Goal: Task Accomplishment & Management: Use online tool/utility

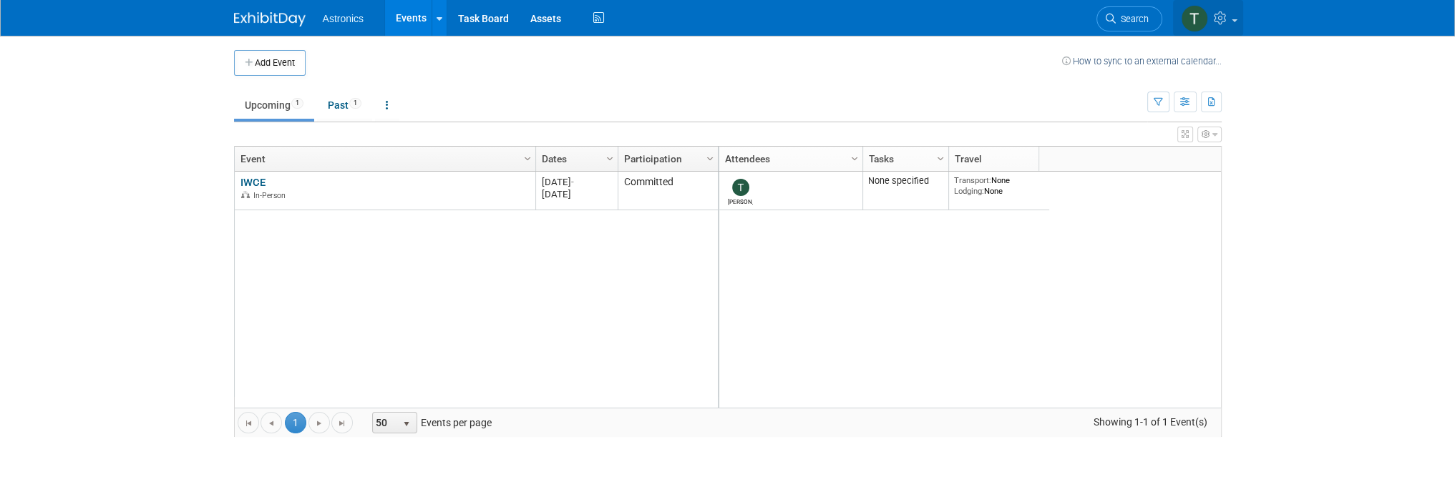
click at [1229, 16] on icon at bounding box center [1222, 17] width 16 height 13
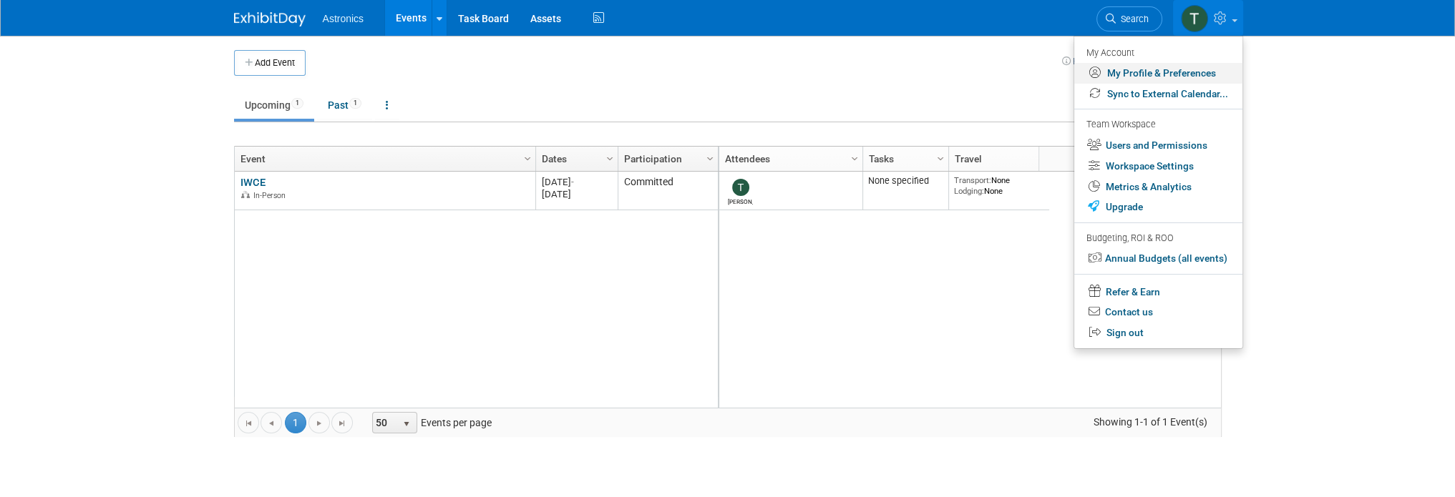
click at [1144, 74] on link "My Profile & Preferences" at bounding box center [1158, 73] width 168 height 21
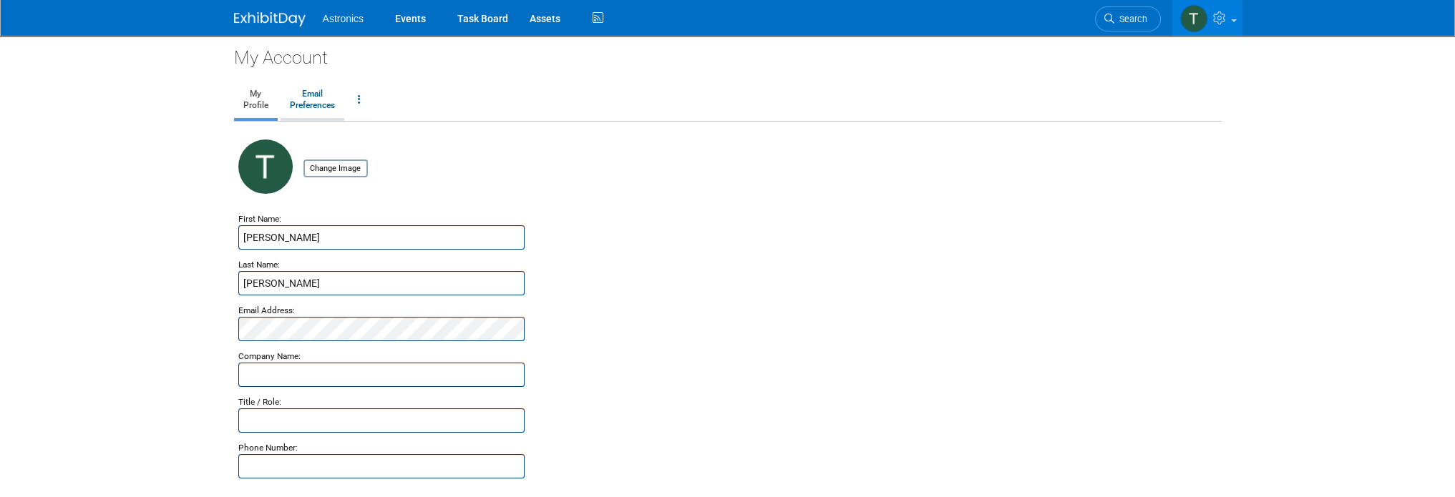
click at [315, 99] on link "Email Preferences" at bounding box center [313, 100] width 64 height 36
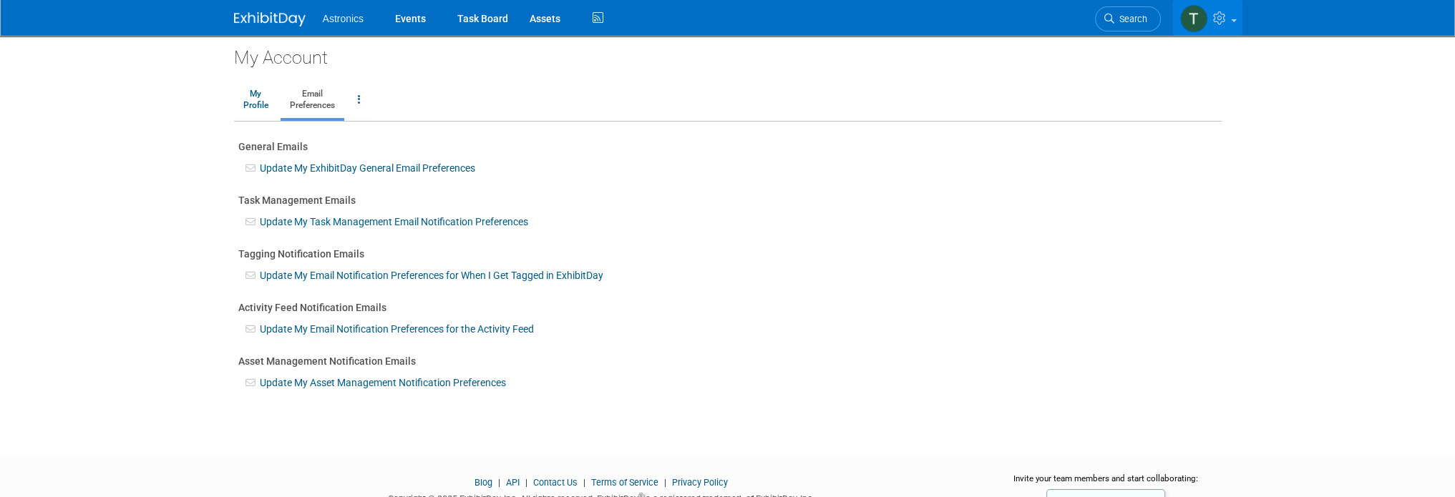
click at [1221, 25] on link at bounding box center [1207, 18] width 70 height 36
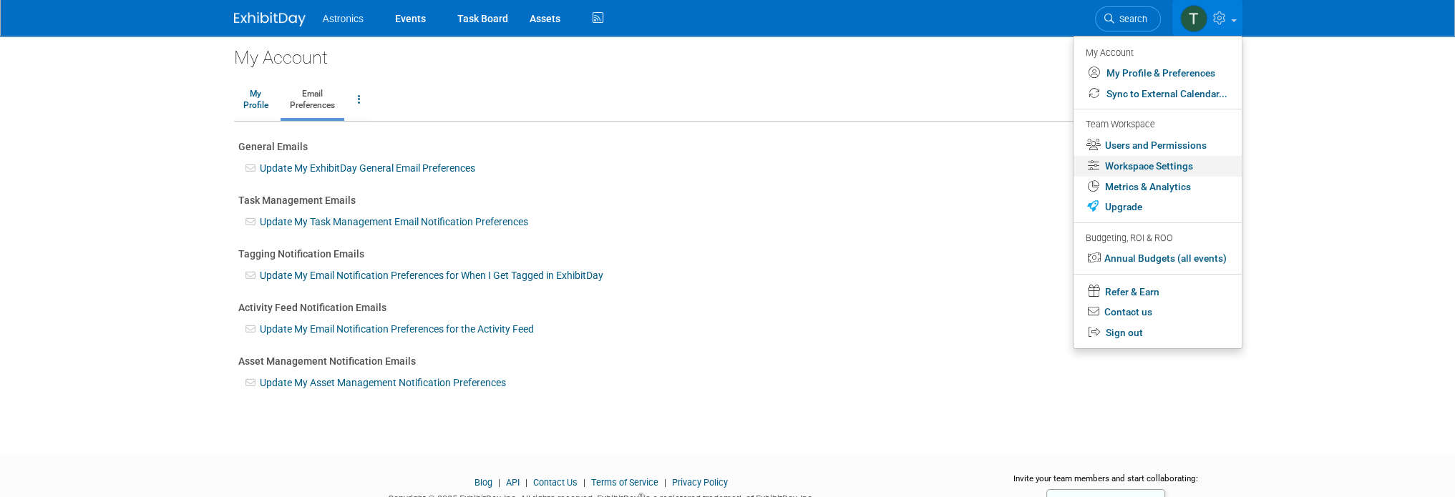
click at [1116, 164] on link "Workspace Settings" at bounding box center [1158, 166] width 168 height 21
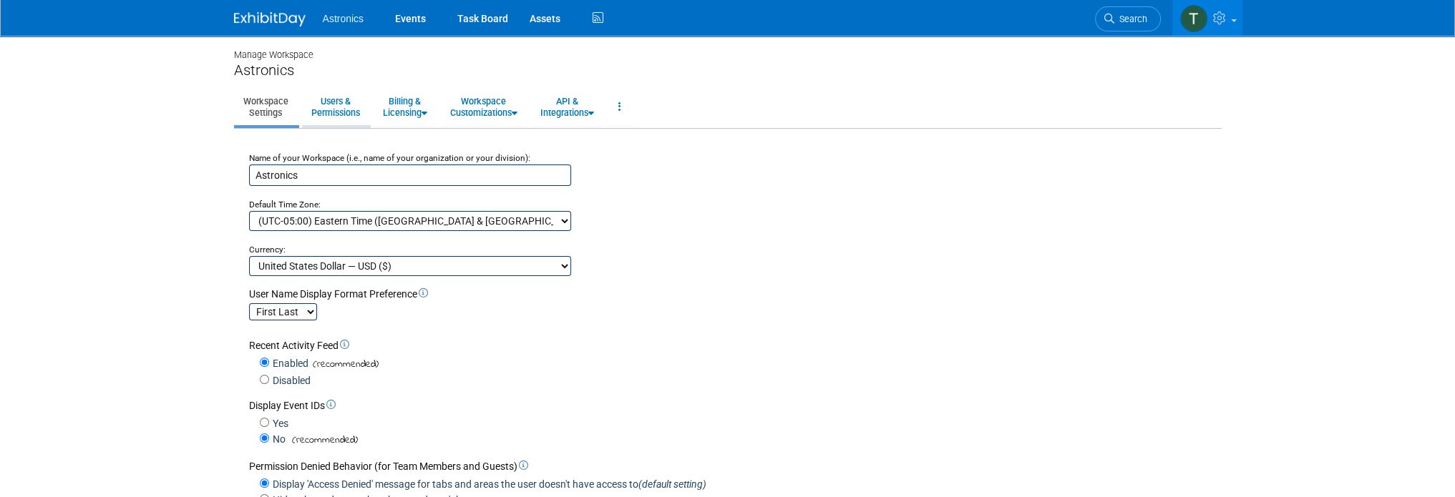
click at [345, 115] on link "Users & Permissions" at bounding box center [335, 106] width 67 height 35
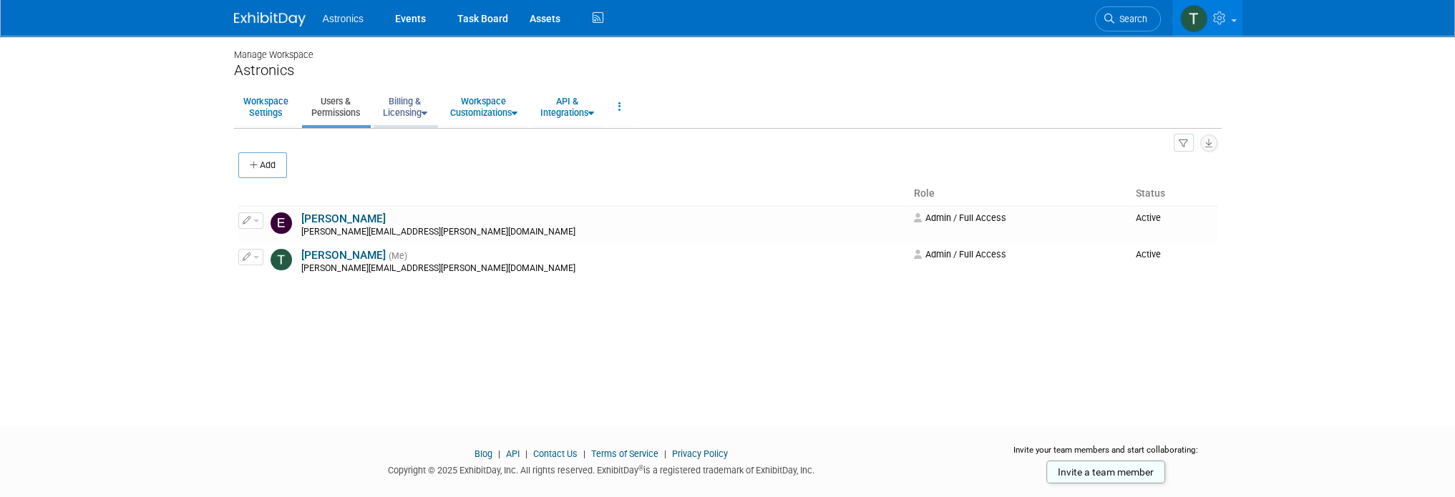
click at [399, 111] on link "Billing & Licensing" at bounding box center [405, 106] width 63 height 35
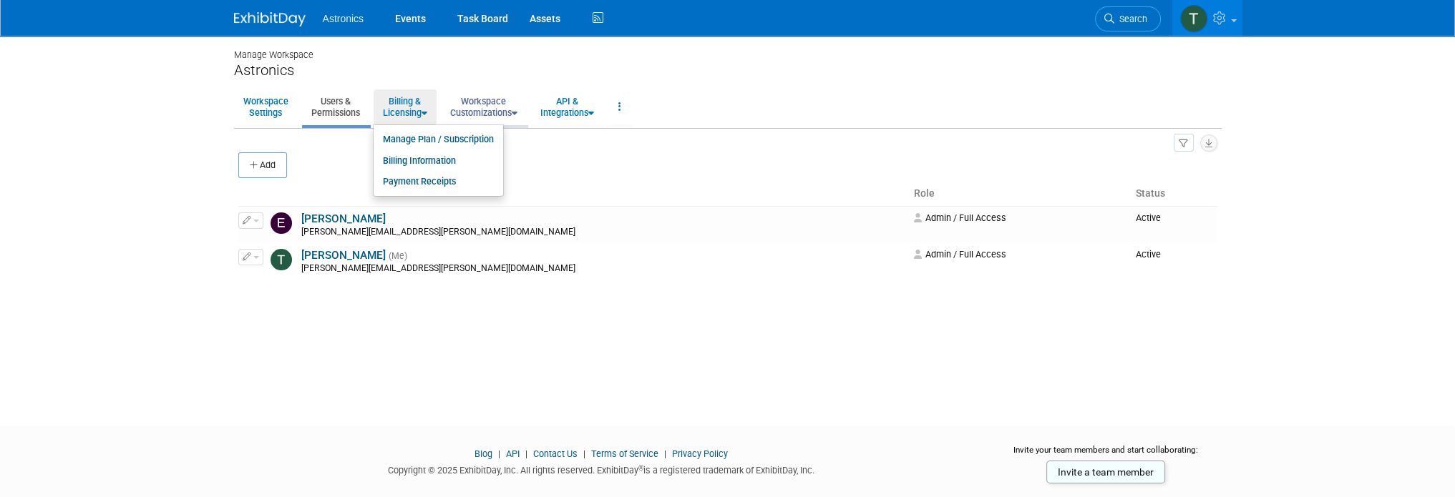
click at [480, 112] on link "Workspace Customizations" at bounding box center [484, 106] width 86 height 35
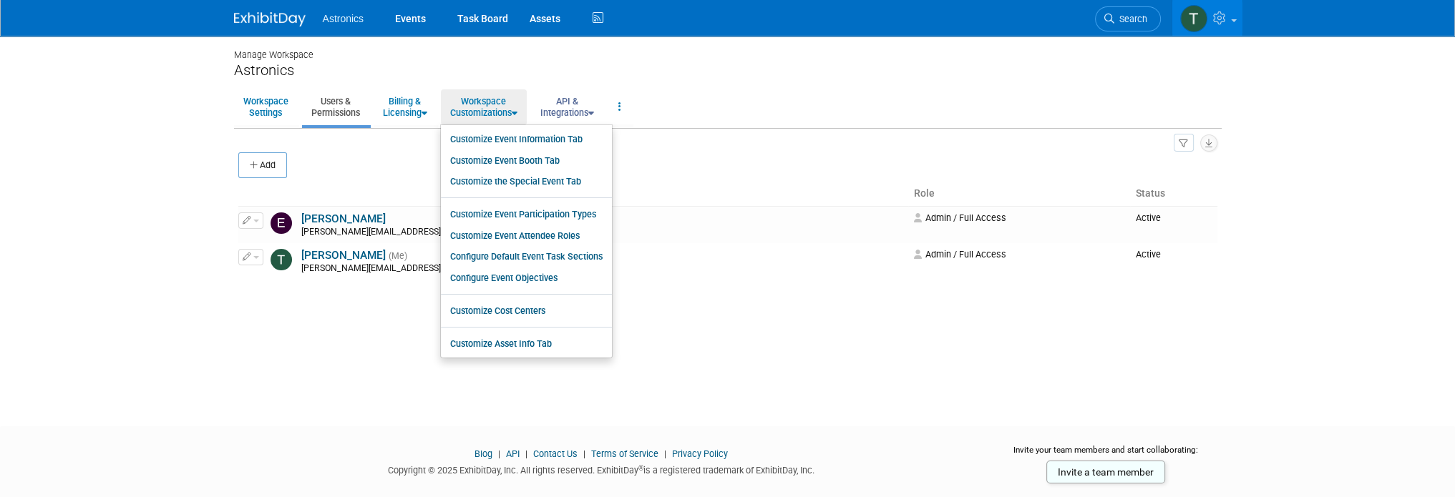
click at [583, 114] on link "API & Integrations" at bounding box center [567, 106] width 72 height 35
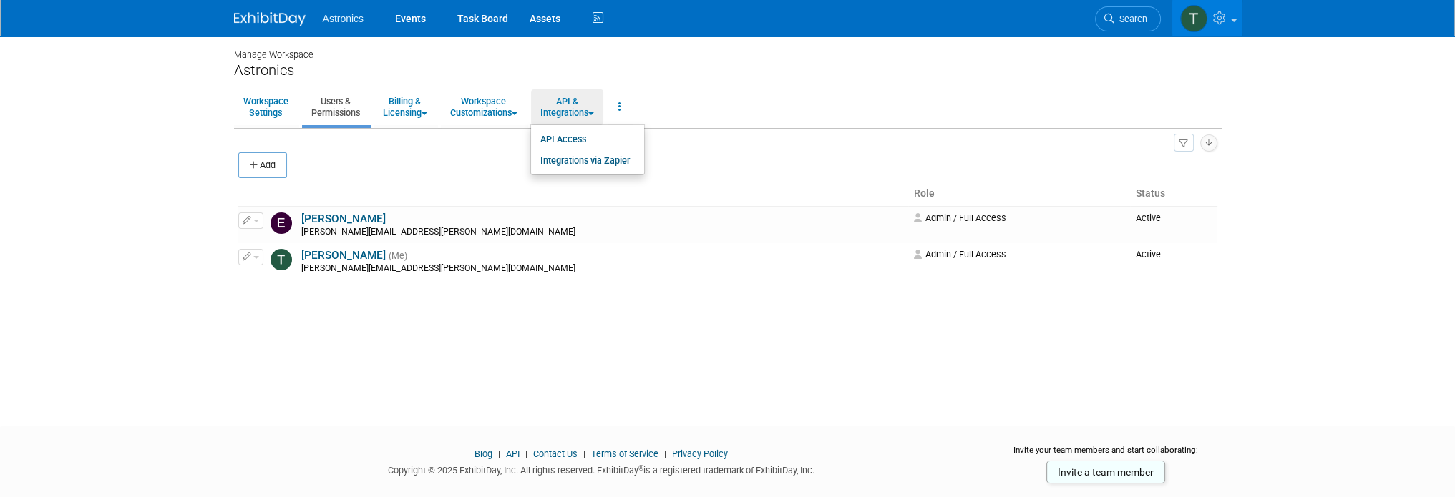
click at [757, 122] on ul "Workspace Settings Users & Permissions Billing & Licensing Manage Plan / Subscr…" at bounding box center [728, 108] width 988 height 40
click at [621, 109] on icon at bounding box center [619, 107] width 3 height 10
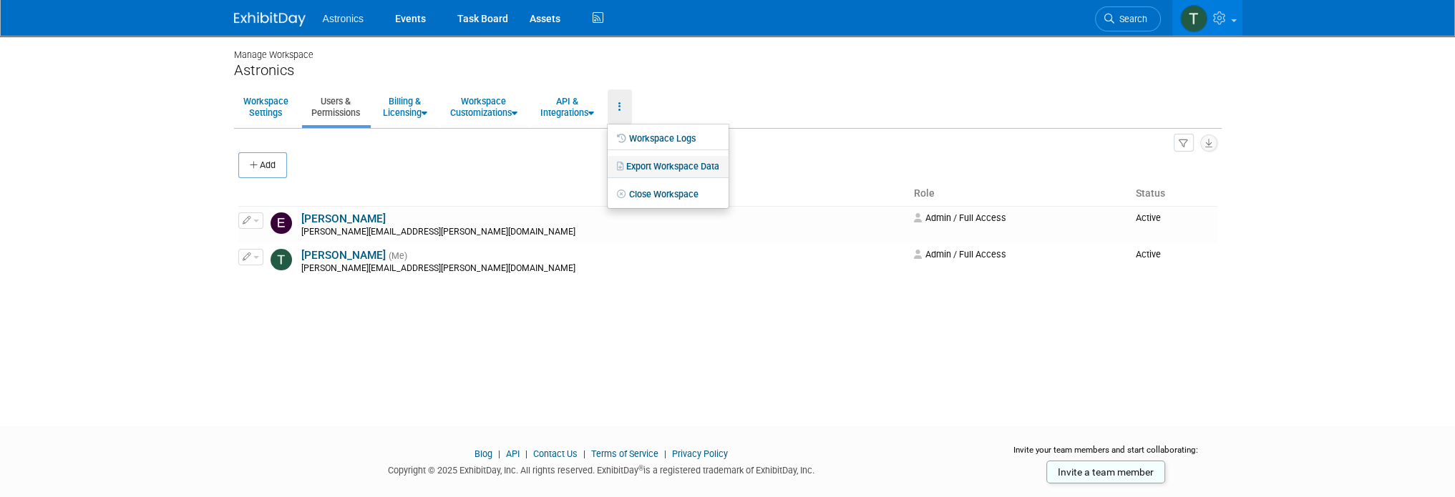
click at [656, 164] on link "Export Workspace Data" at bounding box center [668, 166] width 121 height 21
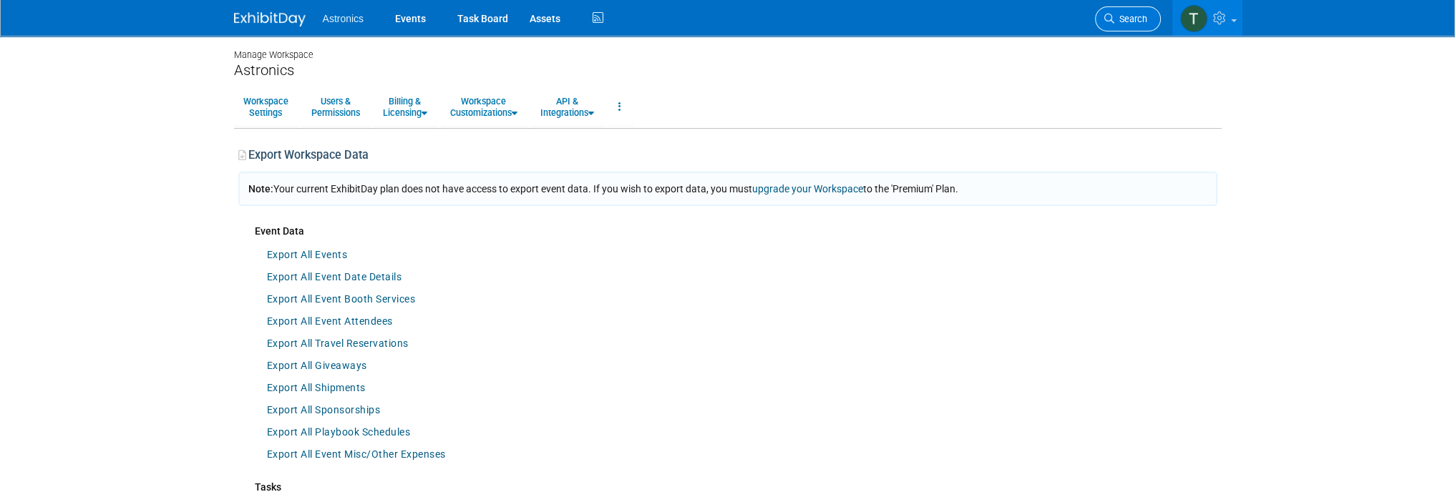
click at [1114, 14] on icon at bounding box center [1109, 19] width 10 height 10
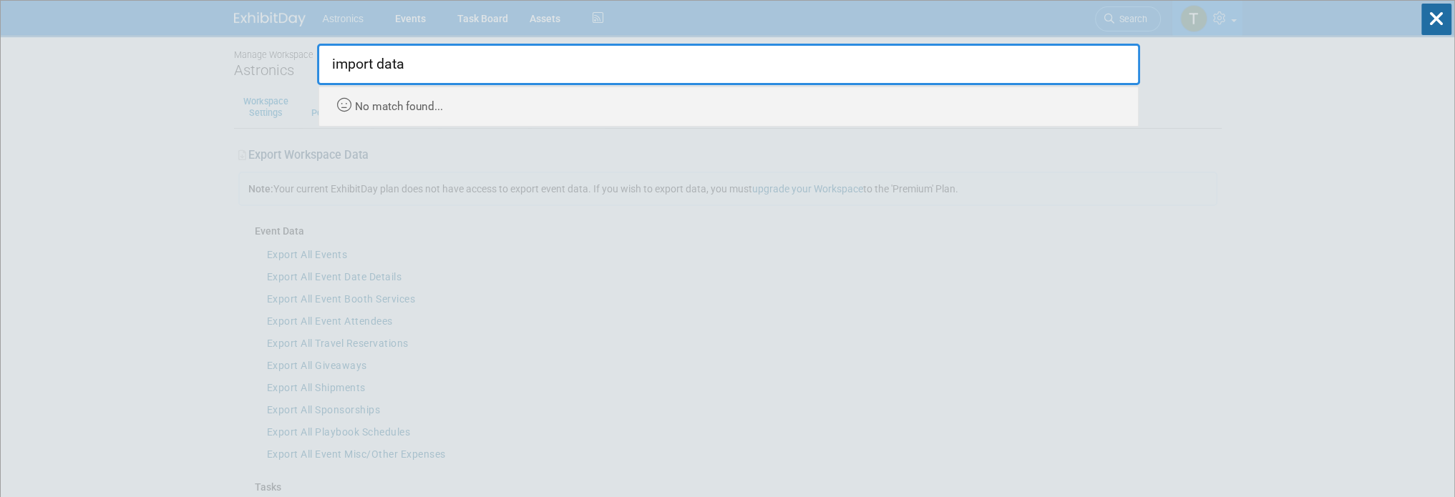
type input "import data"
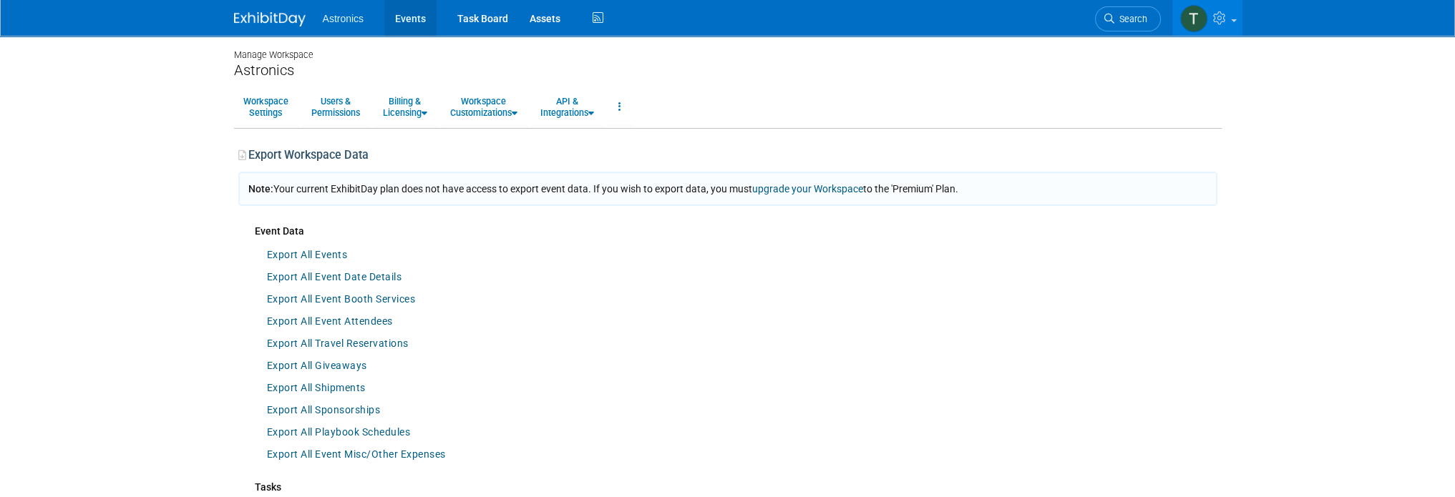
click at [401, 16] on link "Events" at bounding box center [410, 18] width 52 height 36
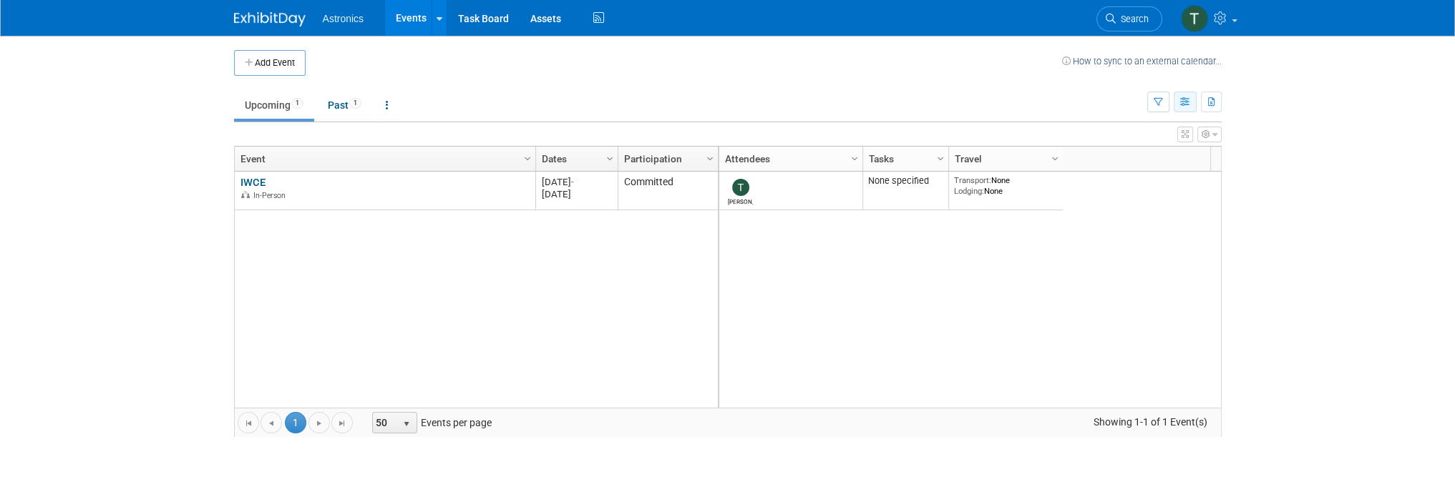
click at [1191, 99] on button "button" at bounding box center [1185, 102] width 23 height 21
click at [1212, 100] on icon "button" at bounding box center [1212, 102] width 8 height 9
click at [1162, 99] on button "button" at bounding box center [1158, 102] width 22 height 21
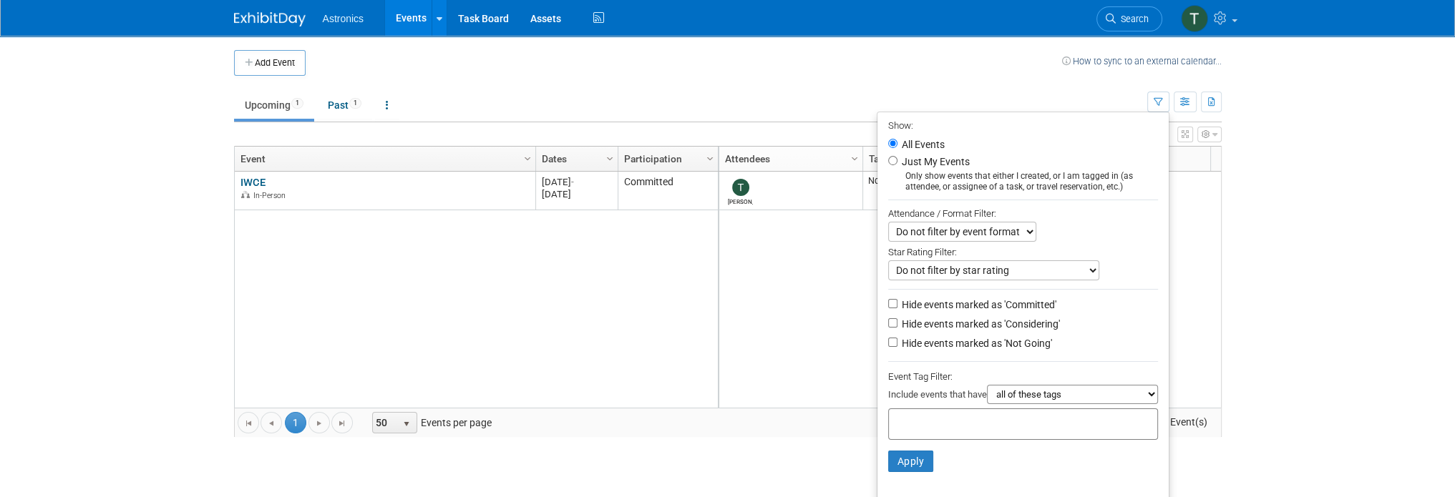
click at [1302, 95] on body "Astronics Events Add Event Bulk Upload Events Shareable Event Boards Recently V…" at bounding box center [727, 248] width 1455 height 497
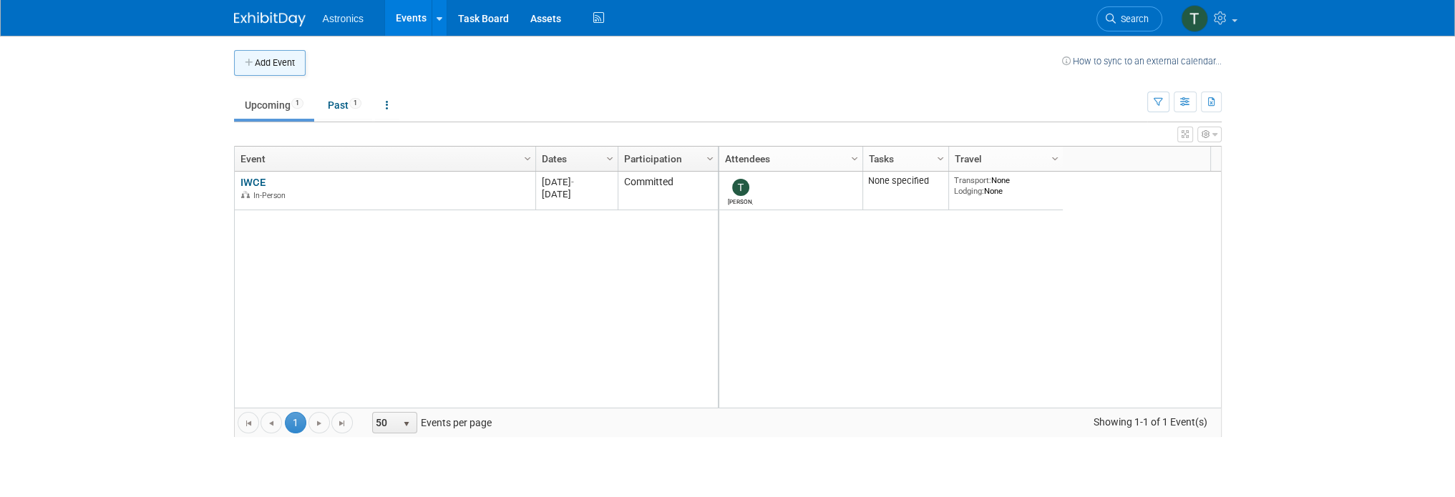
click at [271, 70] on button "Add Event" at bounding box center [270, 63] width 72 height 26
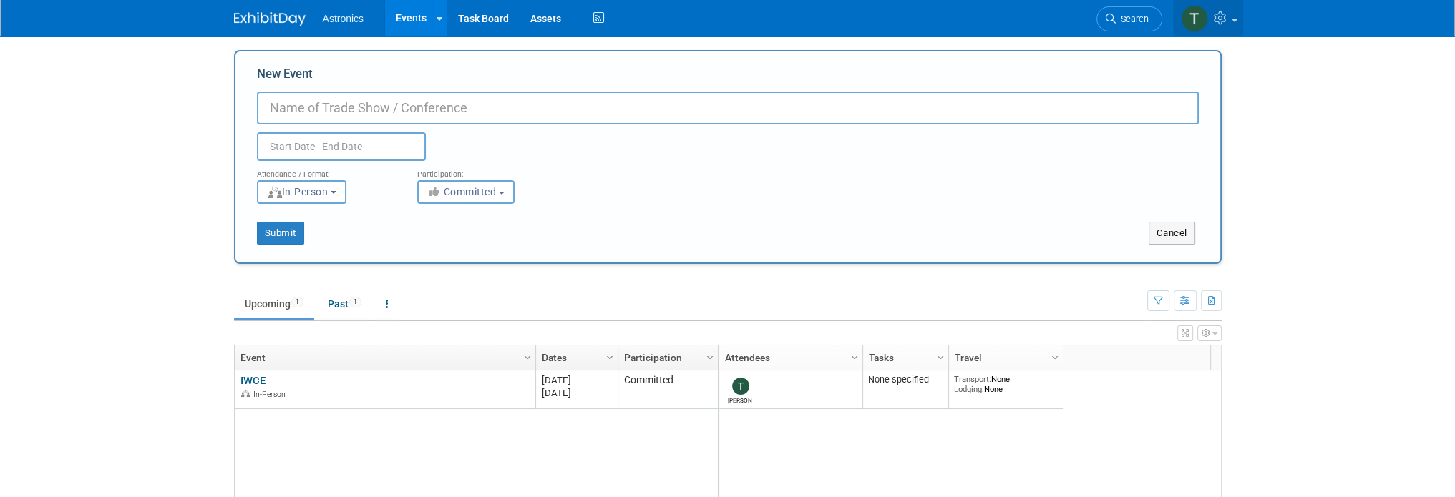
click at [1192, 14] on img at bounding box center [1194, 18] width 27 height 27
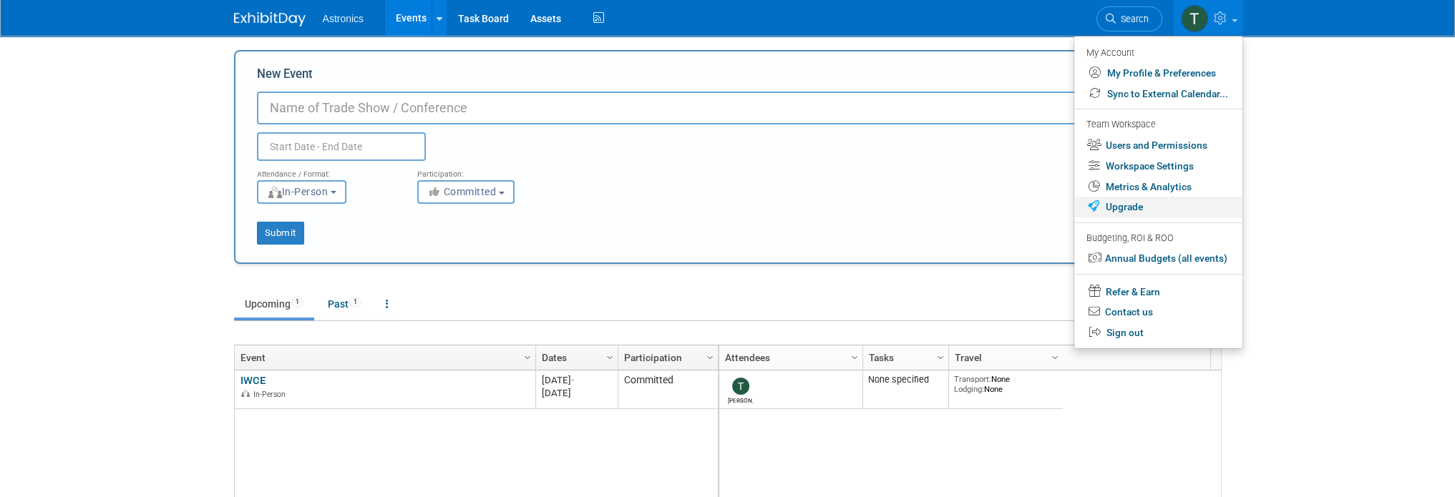
click at [1138, 204] on link "Upgrade" at bounding box center [1158, 207] width 168 height 21
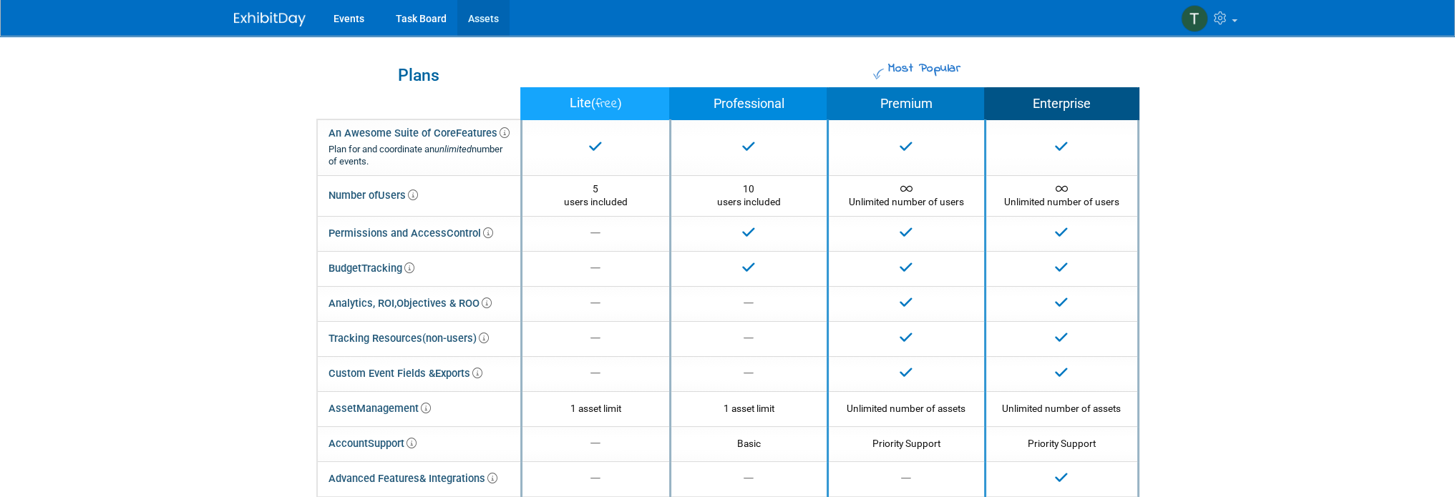
click at [485, 19] on link "Assets" at bounding box center [483, 18] width 52 height 36
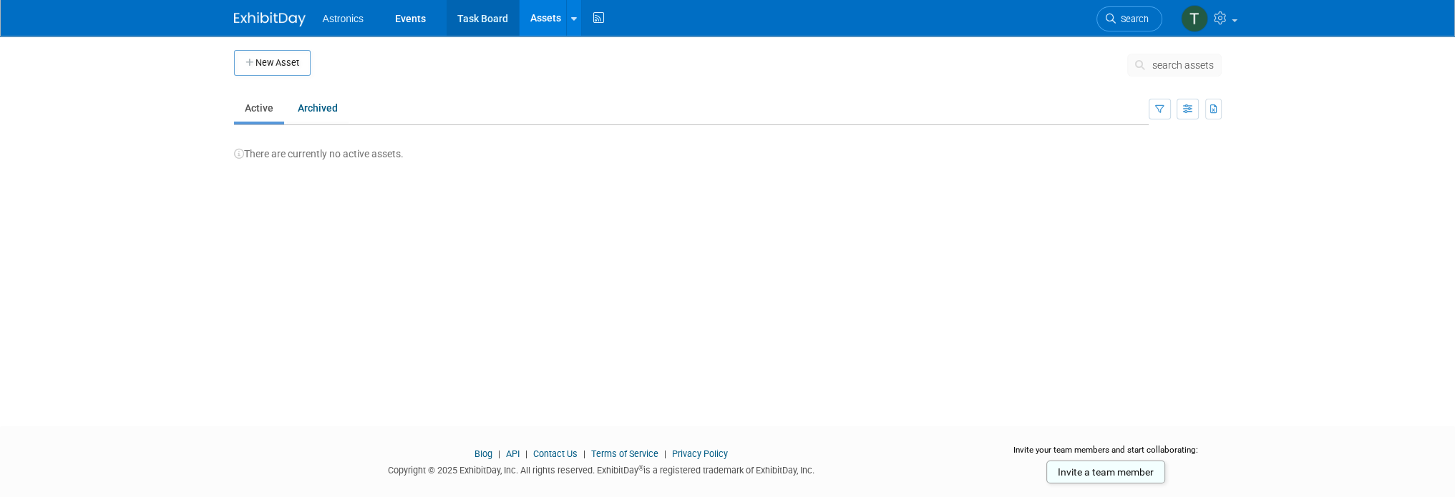
click at [462, 18] on link "Task Board" at bounding box center [483, 18] width 72 height 36
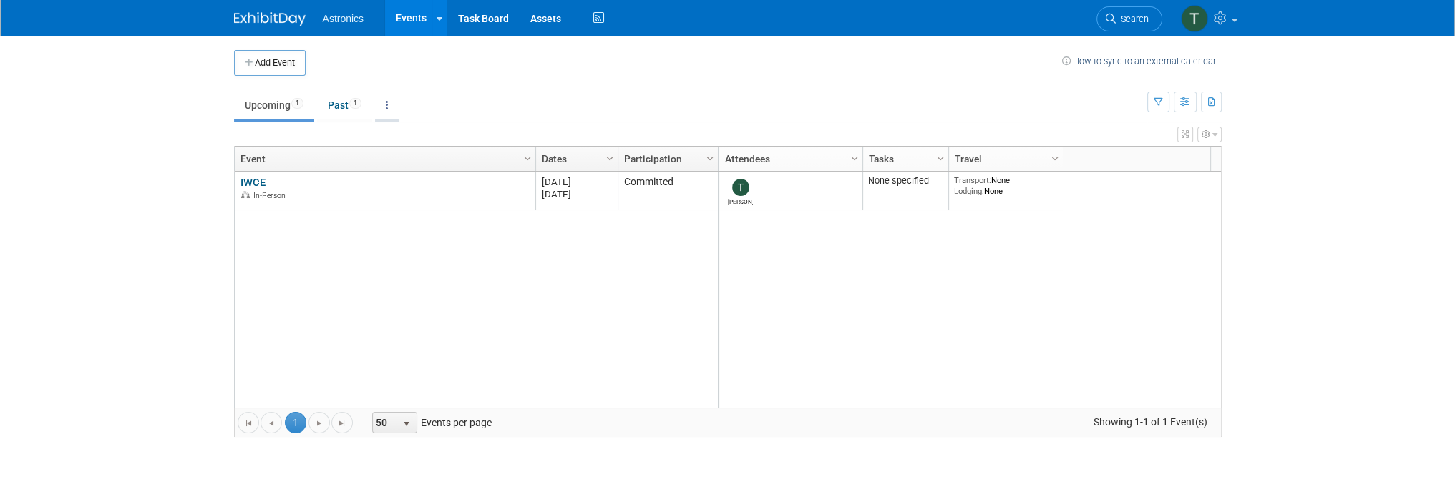
click at [395, 107] on link at bounding box center [387, 105] width 24 height 27
click at [449, 179] on span "Events grouped by year" at bounding box center [431, 176] width 85 height 11
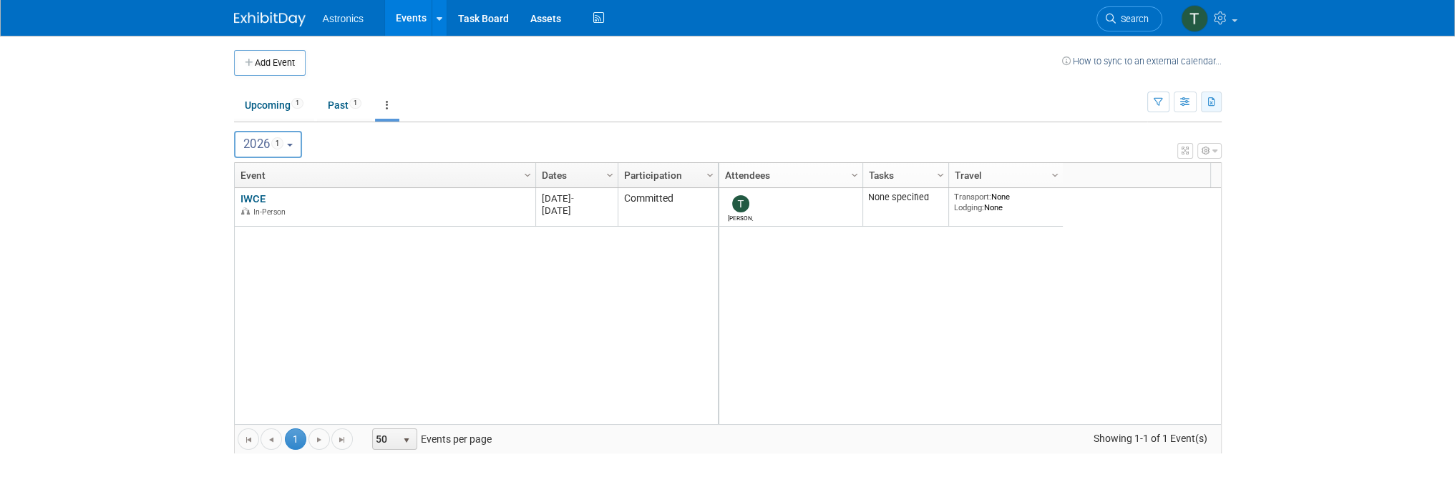
click at [1212, 101] on icon "button" at bounding box center [1212, 102] width 8 height 9
click at [1293, 162] on body "Astronics Events Add Event Bulk Upload Events Shareable Event Boards Recently V…" at bounding box center [727, 248] width 1455 height 497
click at [279, 65] on button "Add Event" at bounding box center [270, 63] width 72 height 26
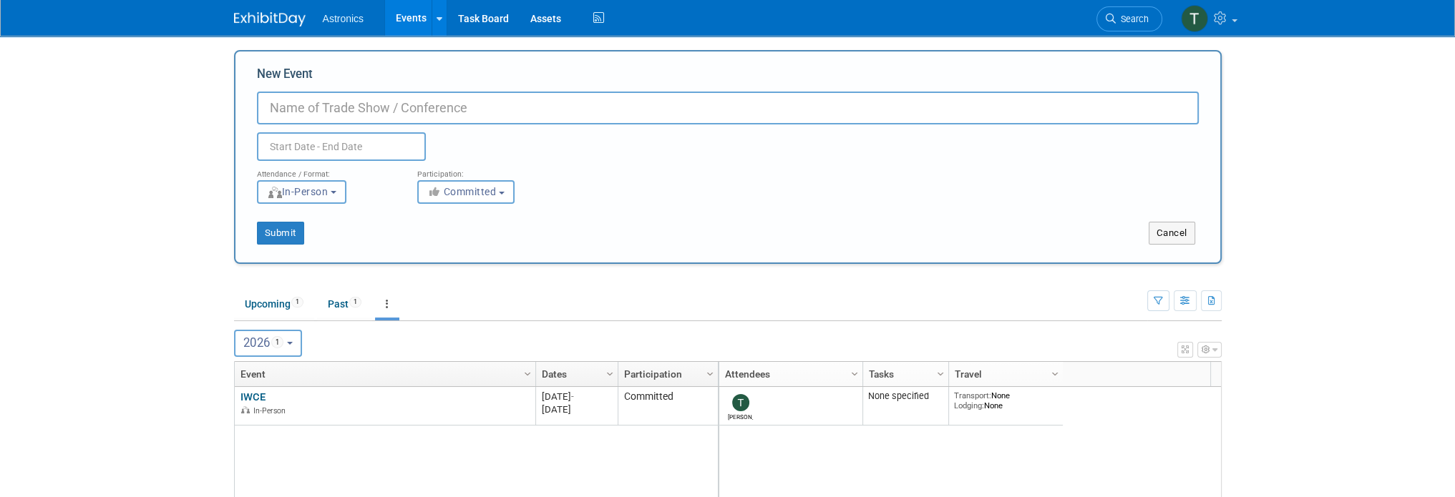
click at [326, 194] on span "In-Person" at bounding box center [298, 191] width 62 height 11
click at [416, 107] on input "New Event" at bounding box center [728, 108] width 942 height 33
click at [1116, 16] on span "Search" at bounding box center [1132, 19] width 33 height 11
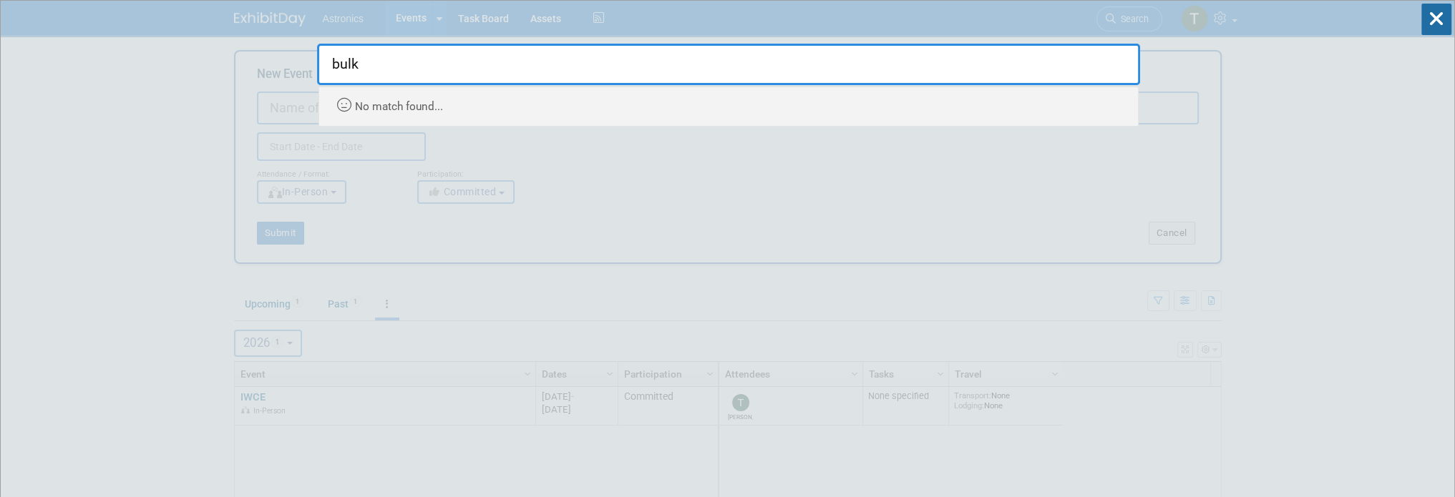
type input "bulk"
drag, startPoint x: 1353, startPoint y: 200, endPoint x: 1230, endPoint y: 261, distance: 137.0
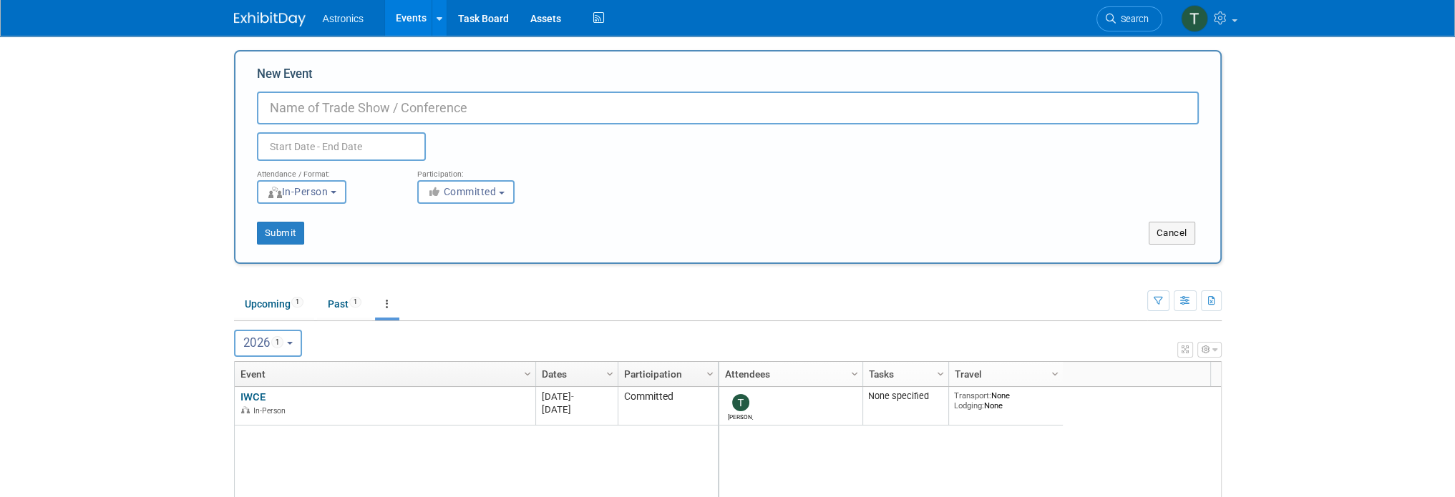
click at [67, 216] on body "Astronics Events Add Event Bulk Upload Events Shareable Event Boards Recently V…" at bounding box center [727, 248] width 1455 height 497
click at [338, 16] on span "Astronics" at bounding box center [344, 18] width 42 height 11
click at [266, 18] on img at bounding box center [270, 19] width 72 height 14
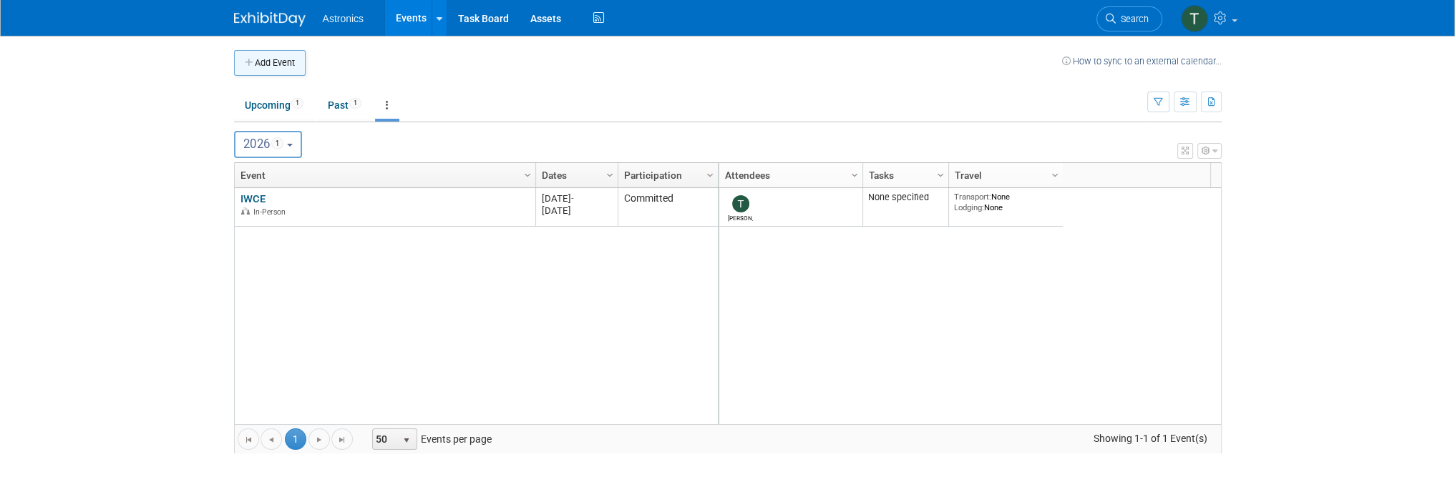
click at [283, 64] on button "Add Event" at bounding box center [270, 63] width 72 height 26
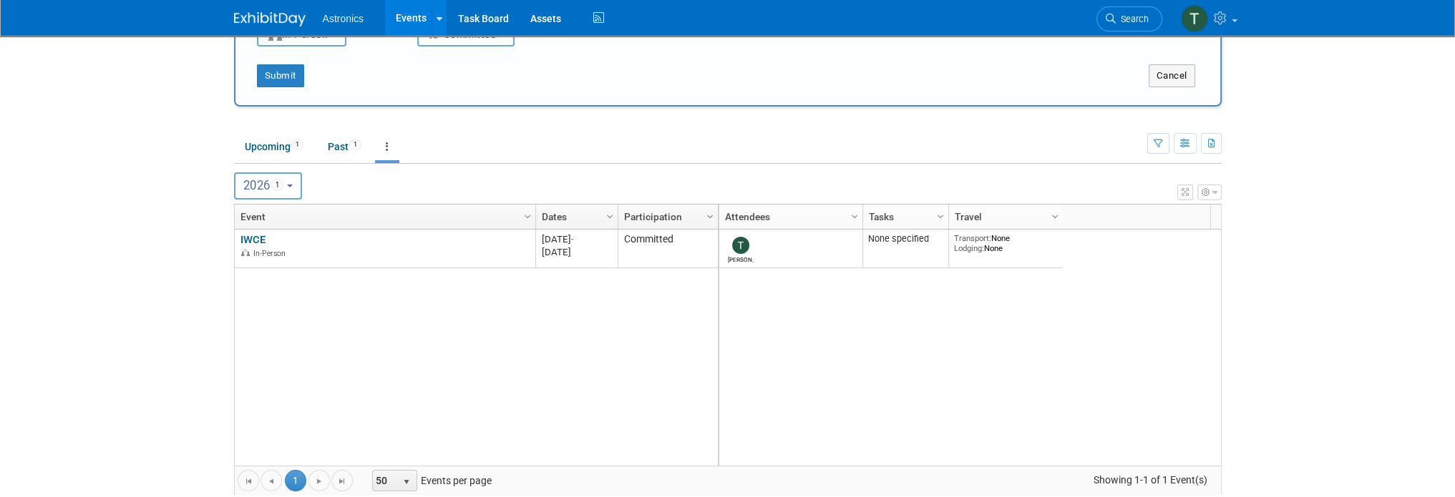
scroll to position [183, 0]
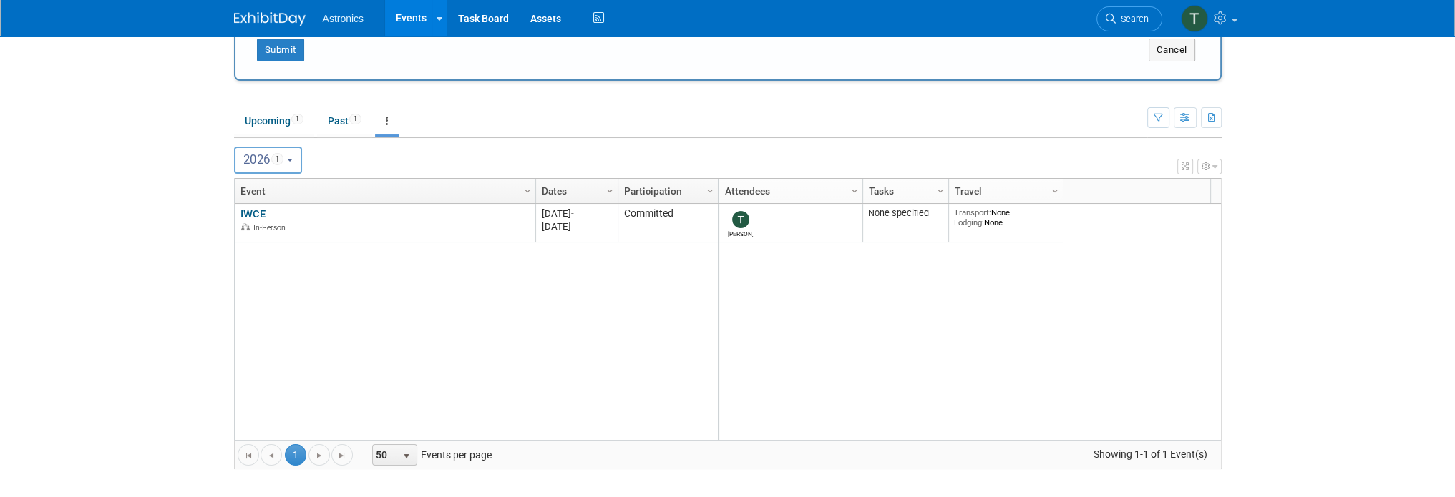
click at [379, 22] on li "Astronics" at bounding box center [354, 13] width 62 height 21
click at [429, 18] on link "Events" at bounding box center [411, 18] width 52 height 36
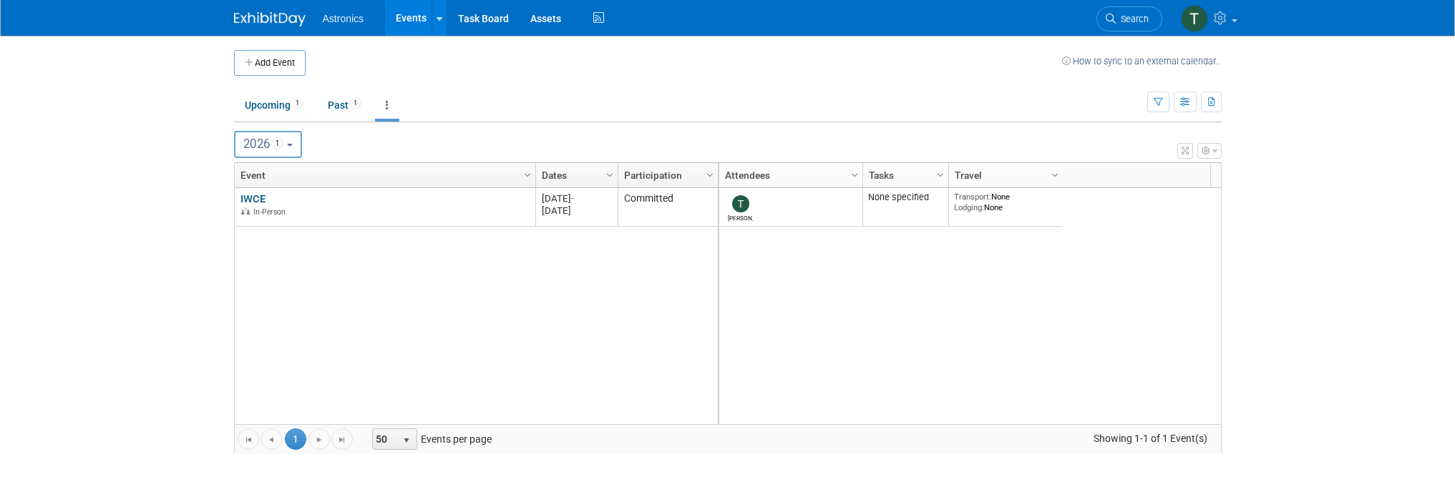
click at [442, 17] on link at bounding box center [439, 18] width 15 height 36
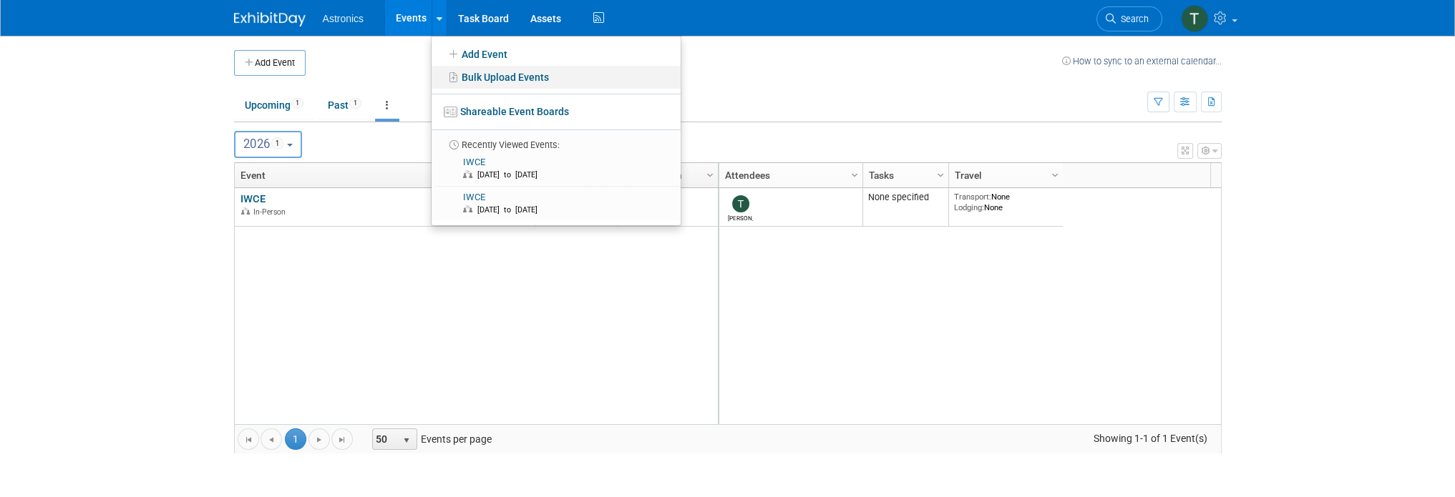
click at [470, 71] on link "Bulk Upload Events" at bounding box center [556, 77] width 249 height 23
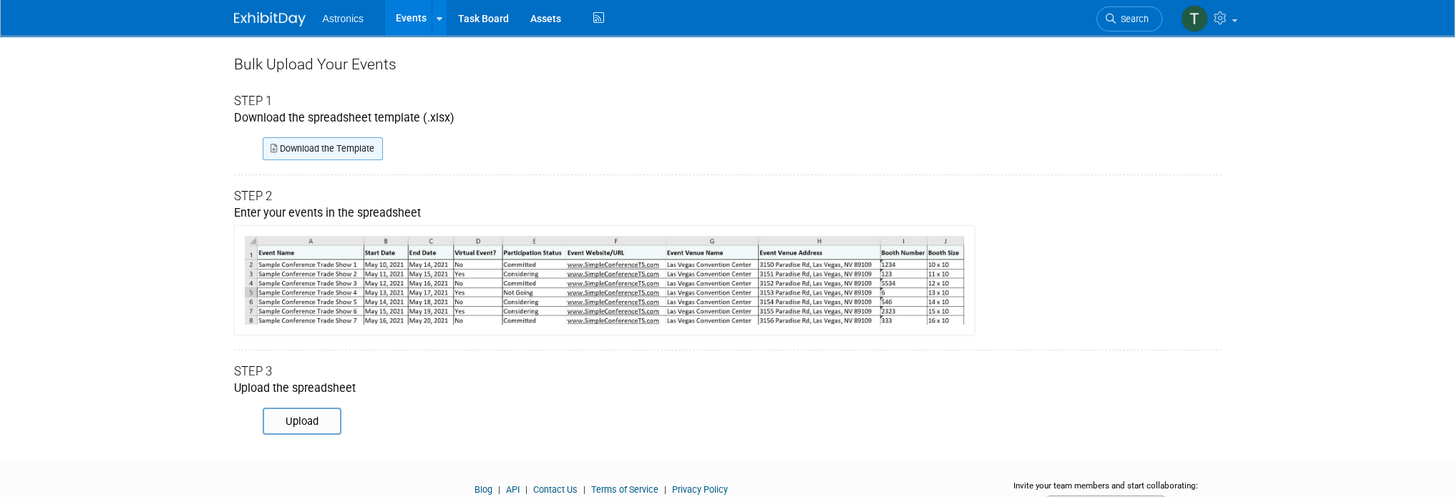
click at [306, 154] on link "Download the Template" at bounding box center [323, 148] width 120 height 23
click at [332, 154] on link "Download the Template" at bounding box center [323, 148] width 120 height 23
